Goal: Information Seeking & Learning: Compare options

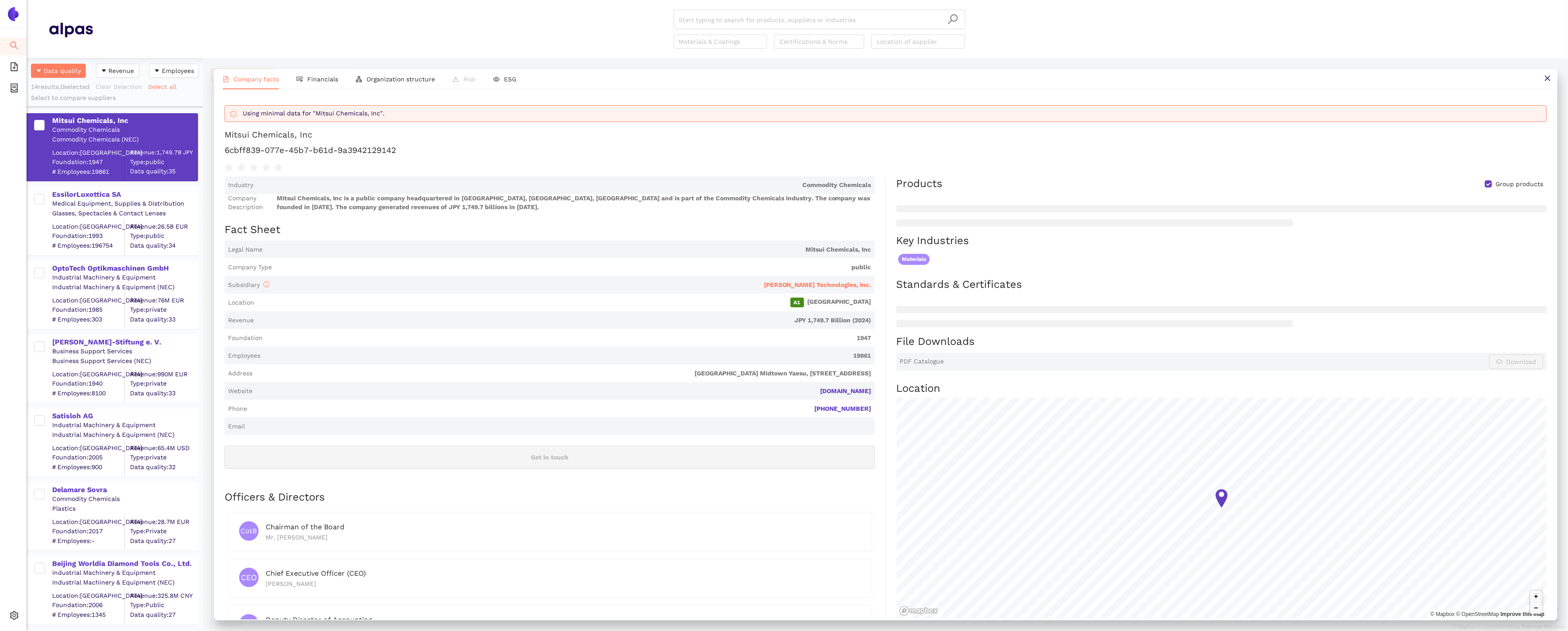
scroll to position [60, 0]
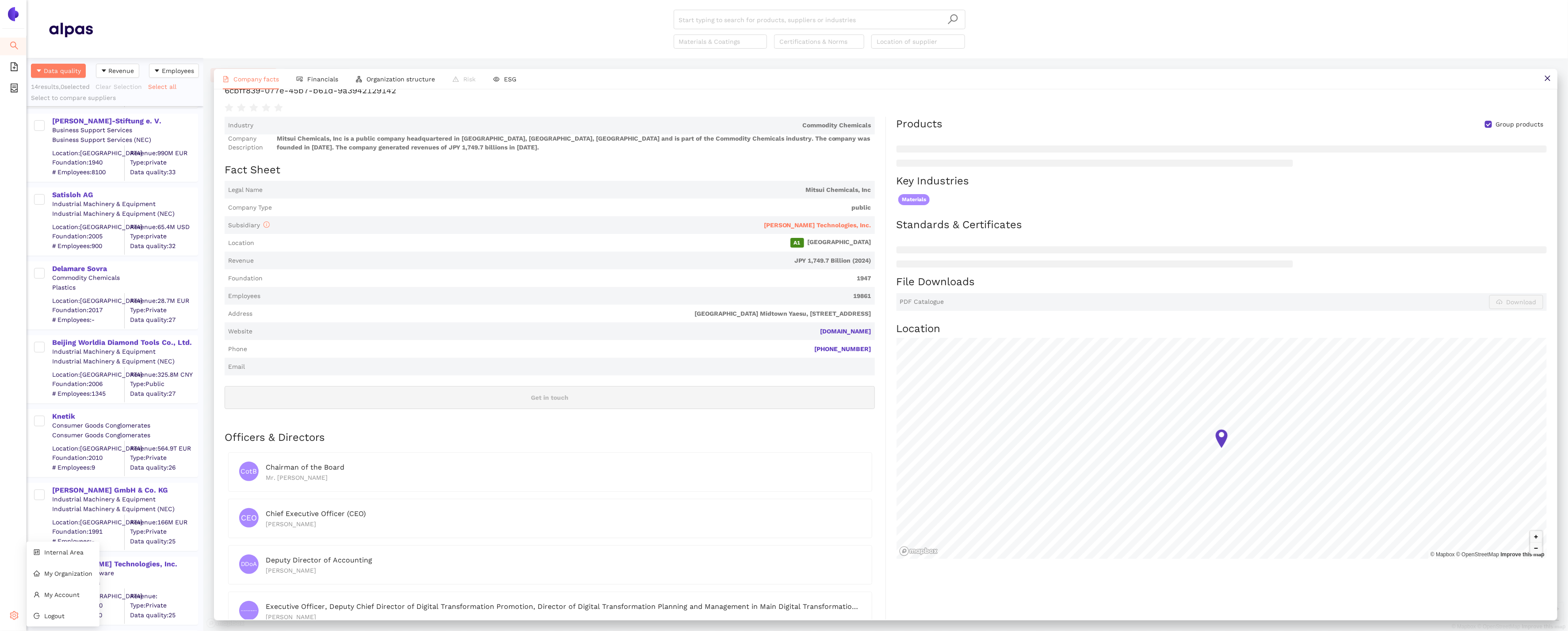
click at [14, 618] on icon "setting" at bounding box center [14, 616] width 9 height 9
click at [58, 554] on span "Internal Area" at bounding box center [64, 552] width 40 height 7
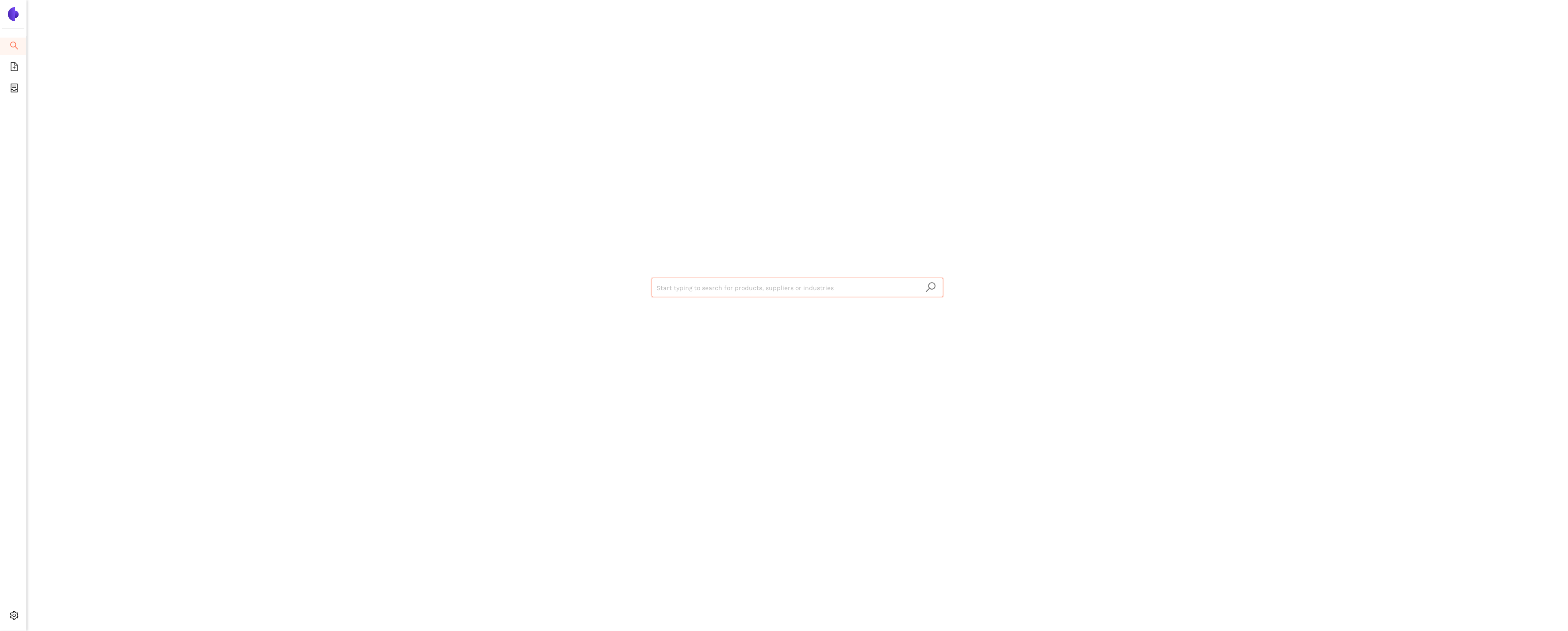
click at [723, 293] on input "search" at bounding box center [798, 288] width 281 height 20
click at [748, 319] on div "Show all 29 suppliers in this dataset" at bounding box center [799, 321] width 276 height 10
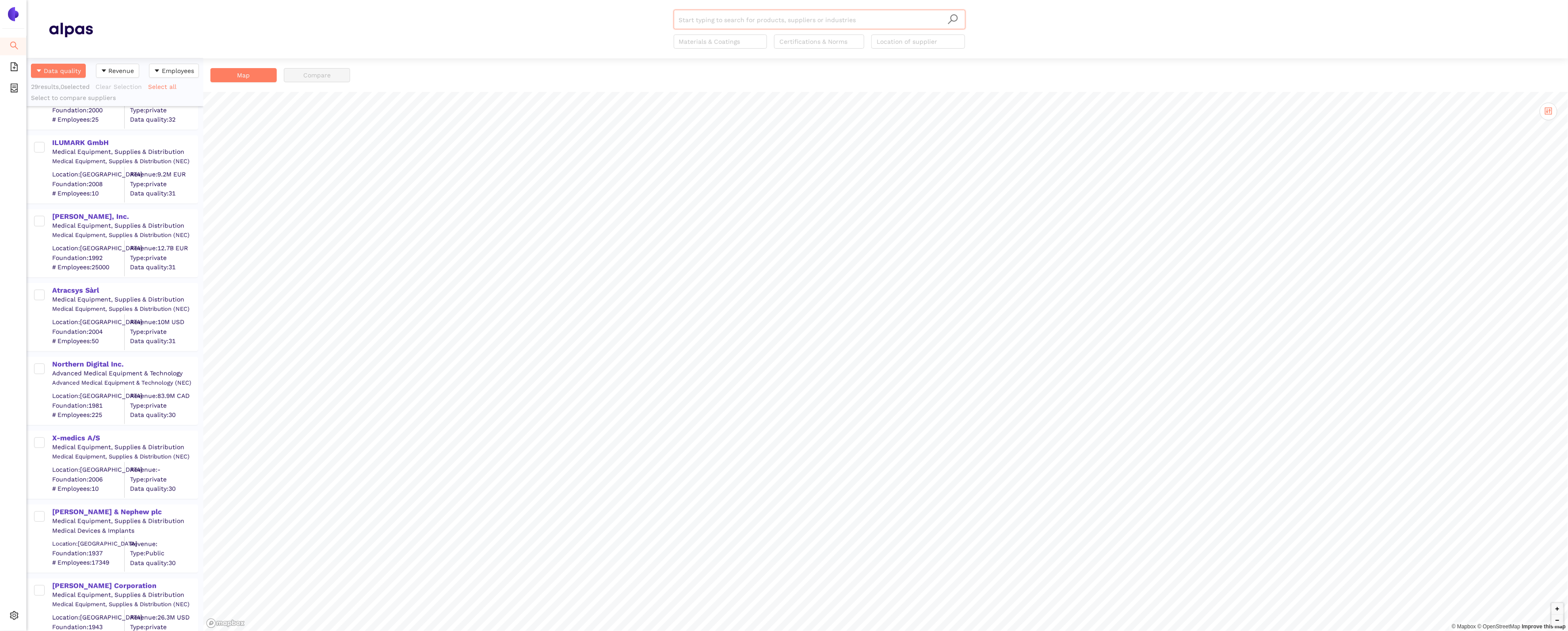
scroll to position [173, 0]
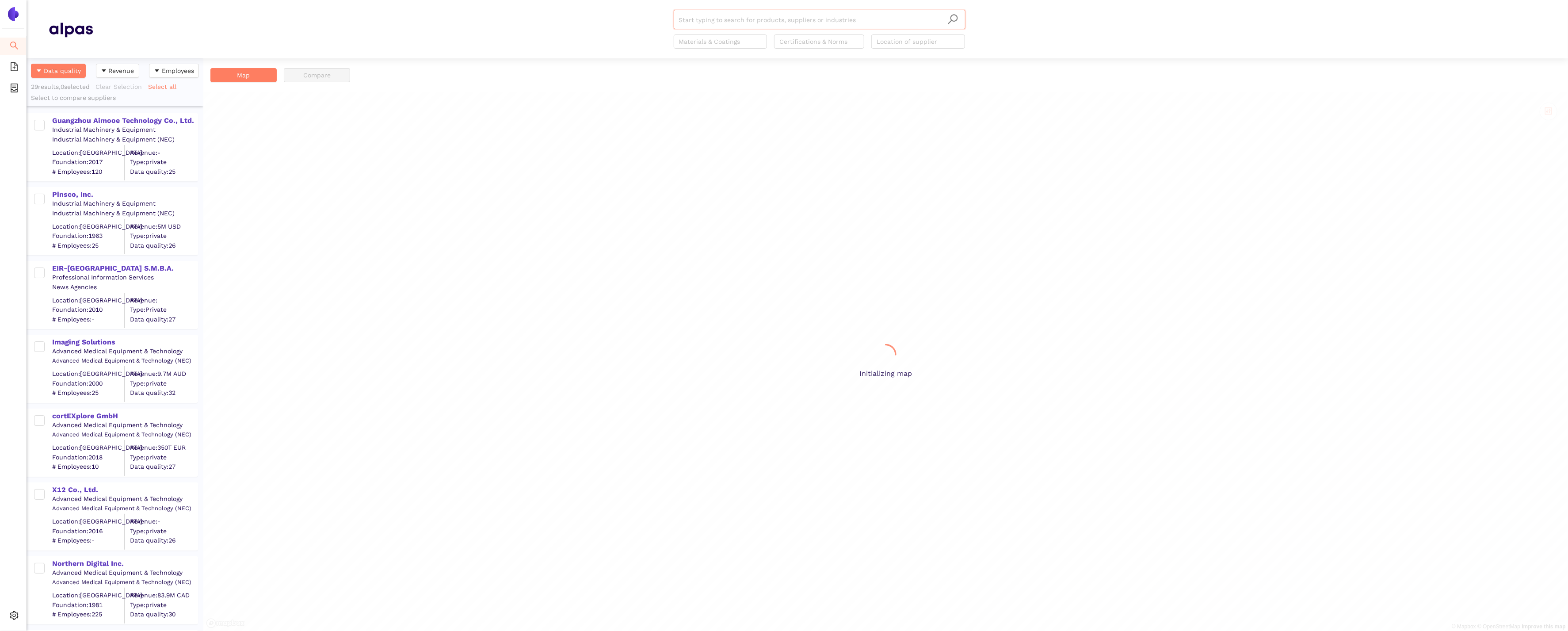
scroll to position [573, 177]
click at [131, 121] on div "Guangzhou Aimooe Technology Co., Ltd." at bounding box center [125, 120] width 145 height 10
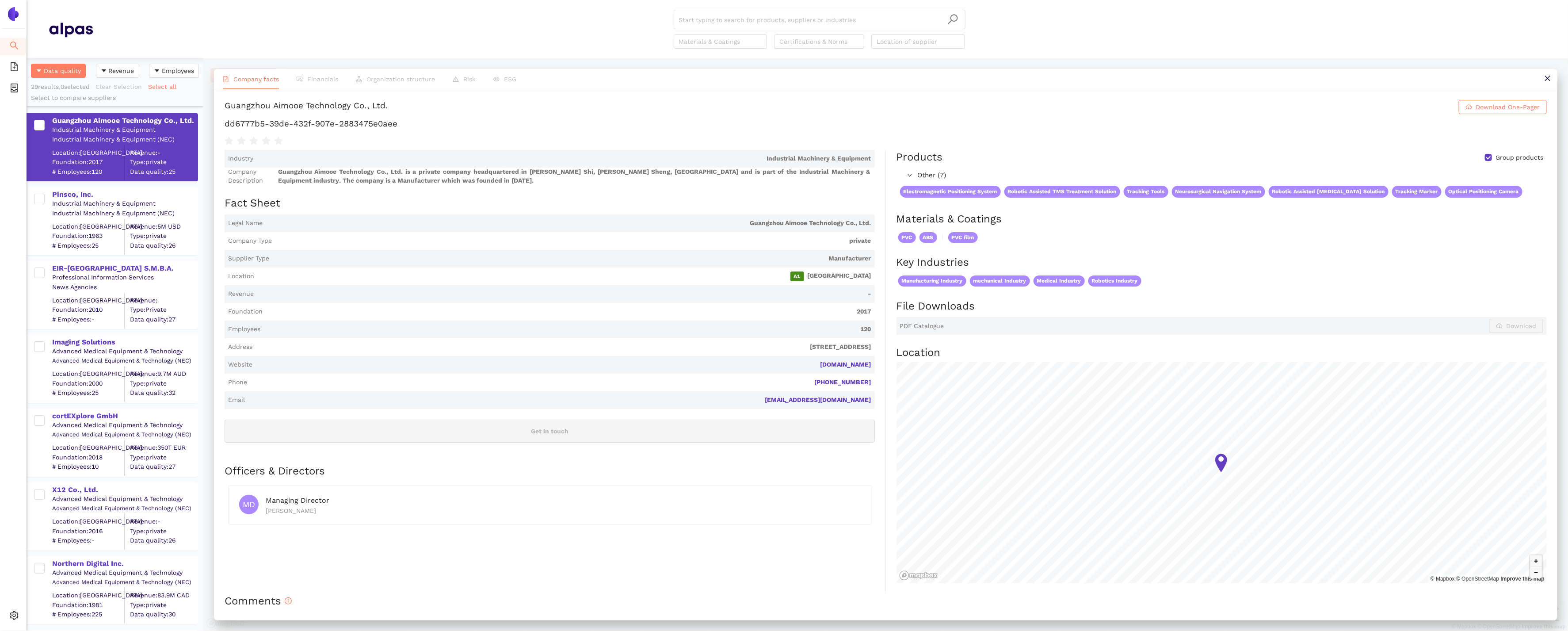
scroll to position [63, 0]
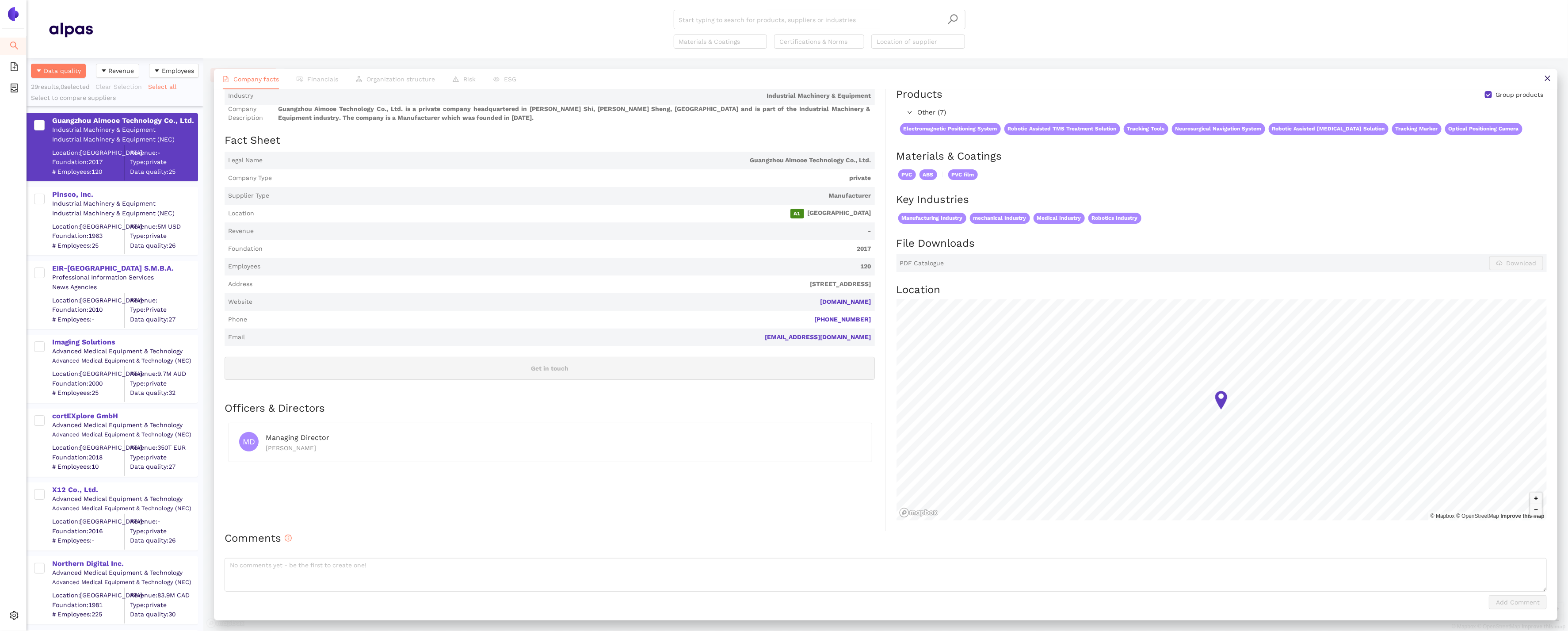
drag, startPoint x: 876, startPoint y: 301, endPoint x: 786, endPoint y: 301, distance: 90.0
click at [786, 301] on div "Industry Industrial Machinery & Equipment Company Description Guangzhou Aimooe …" at bounding box center [555, 309] width 661 height 444
copy link "[DOMAIN_NAME]"
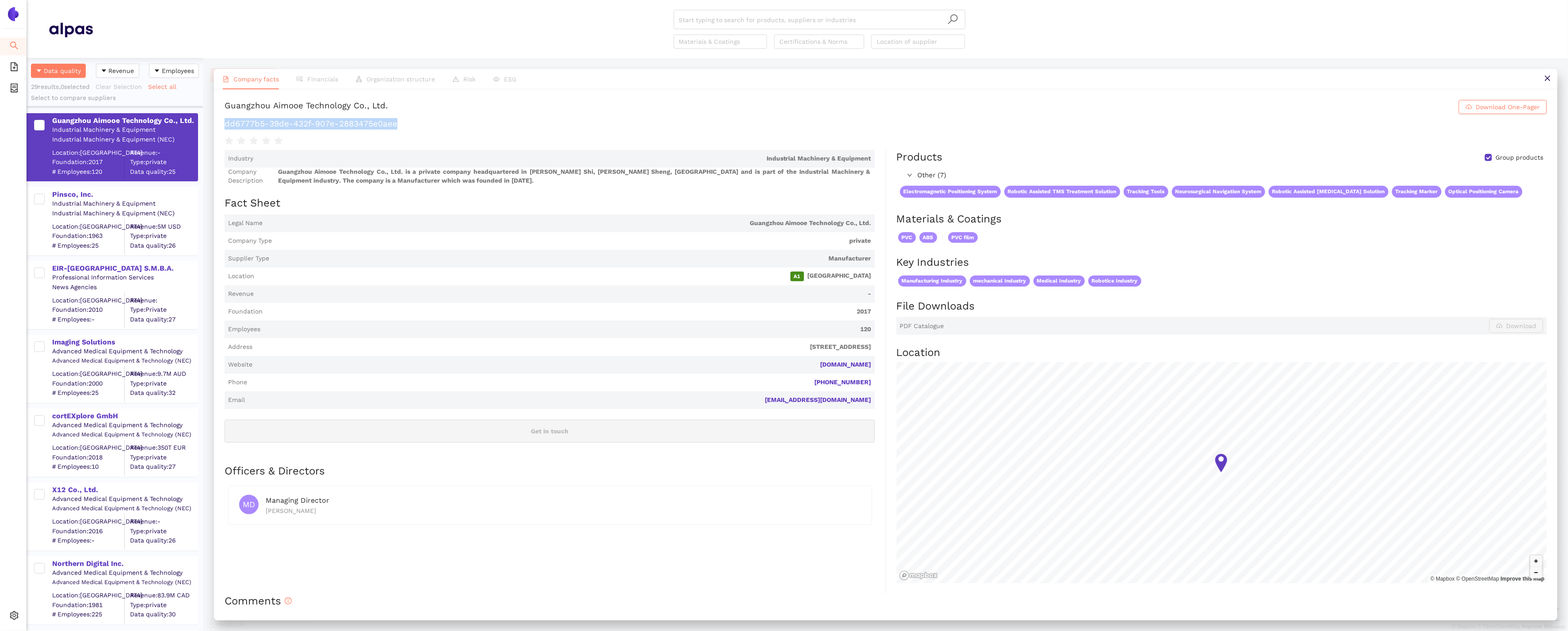
drag, startPoint x: 411, startPoint y: 127, endPoint x: 222, endPoint y: 122, distance: 189.1
click at [222, 122] on div "Guangzhou Aimooe Technology Co., Ltd. Download One-Pager dd6777b5-39de-432f-907…" at bounding box center [886, 355] width 1343 height 531
copy h1 "dd6777b5-39de-432f-907e-2883475e0aee"
click at [67, 193] on div "Pinsco, Inc." at bounding box center [125, 195] width 145 height 10
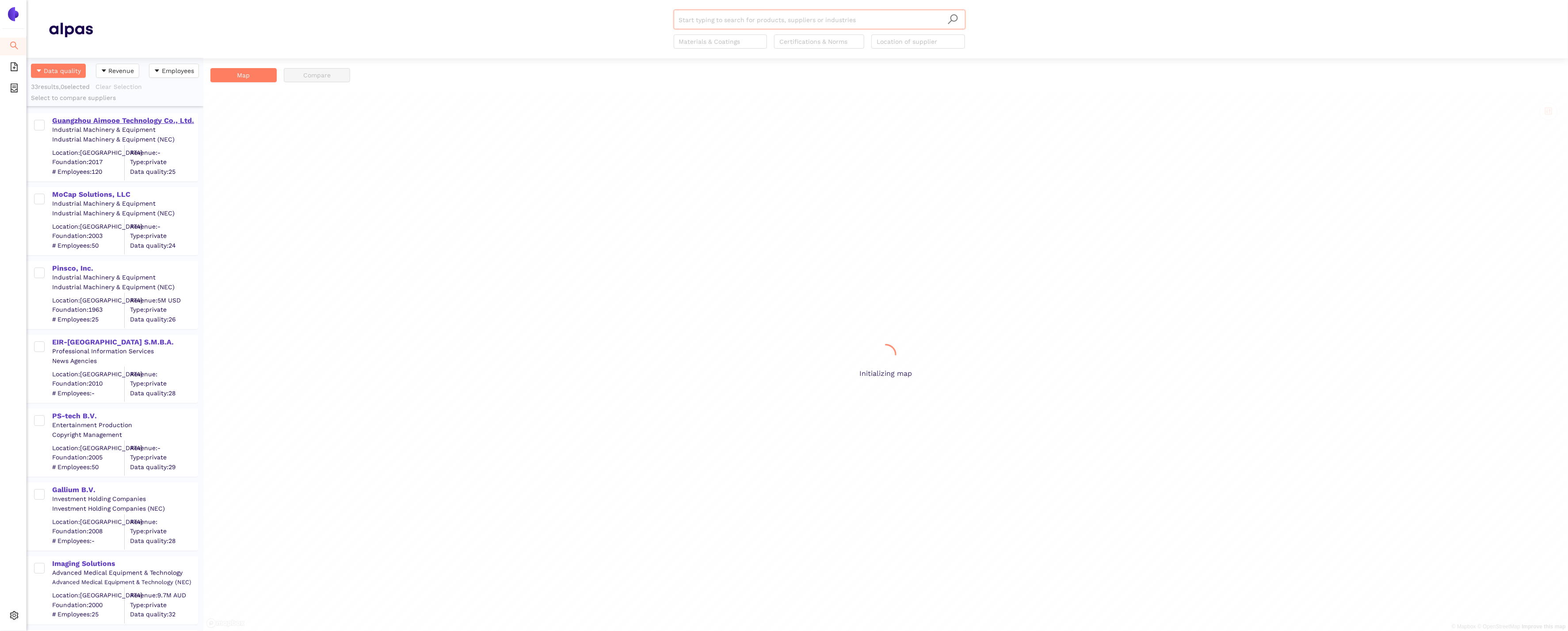
scroll to position [573, 177]
click at [161, 123] on div "Guangzhou Aimooe Technology Co., Ltd." at bounding box center [125, 120] width 145 height 10
